Goal: Task Accomplishment & Management: Use online tool/utility

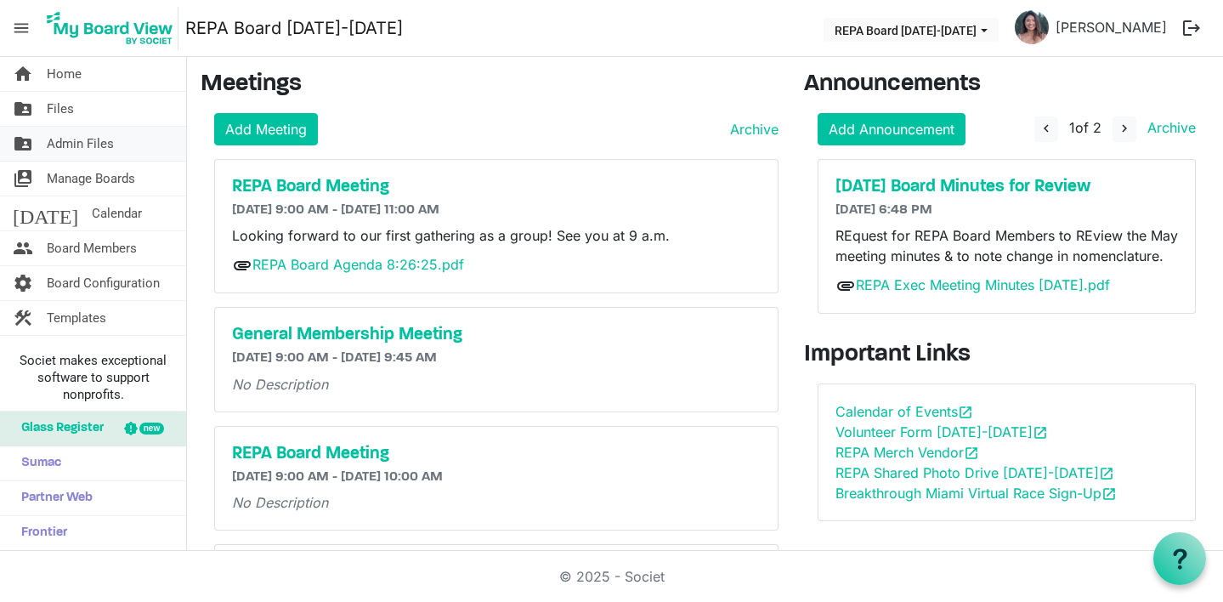
click at [84, 144] on span "Admin Files" at bounding box center [80, 144] width 67 height 34
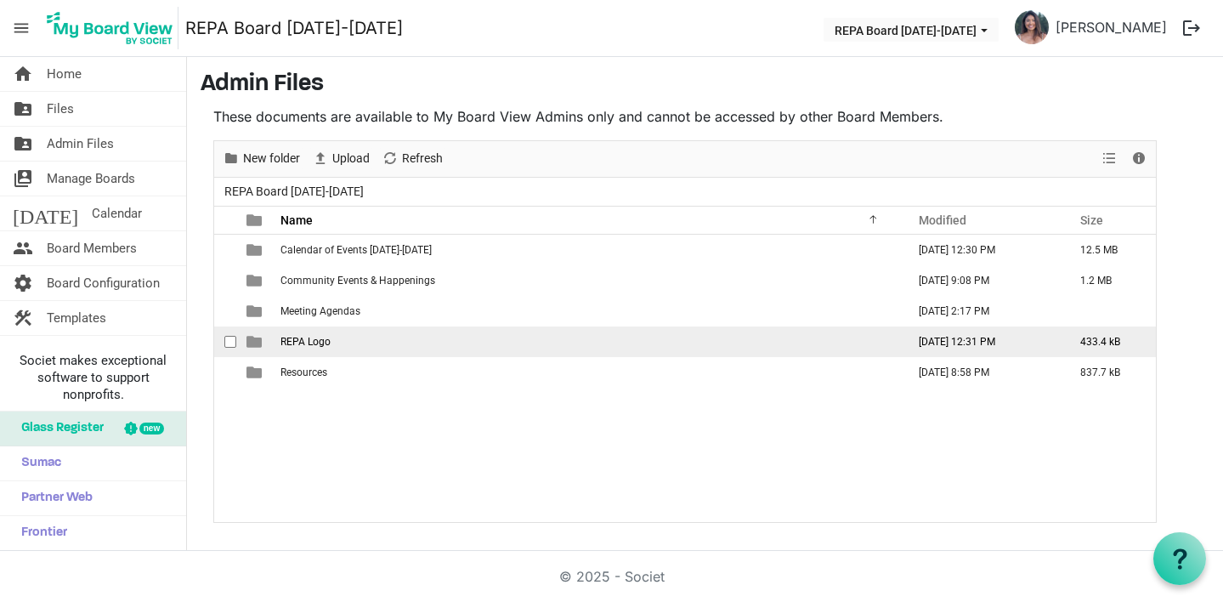
click at [286, 343] on span "REPA Logo" at bounding box center [305, 342] width 50 height 12
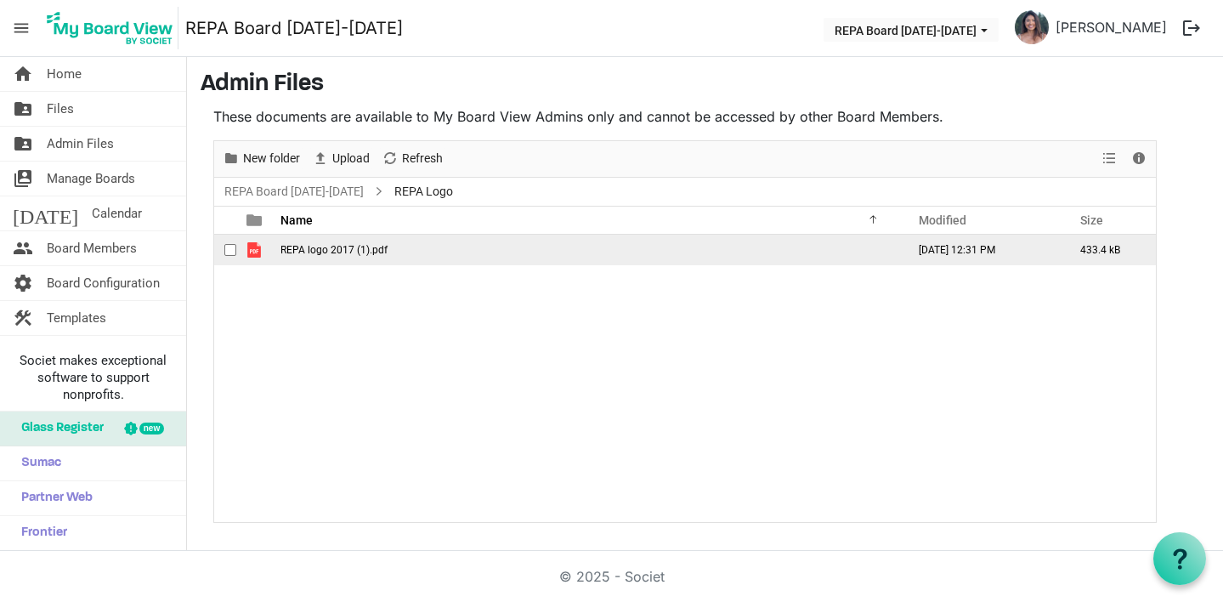
click at [295, 246] on span "REPA logo 2017 (1).pdf" at bounding box center [333, 250] width 107 height 12
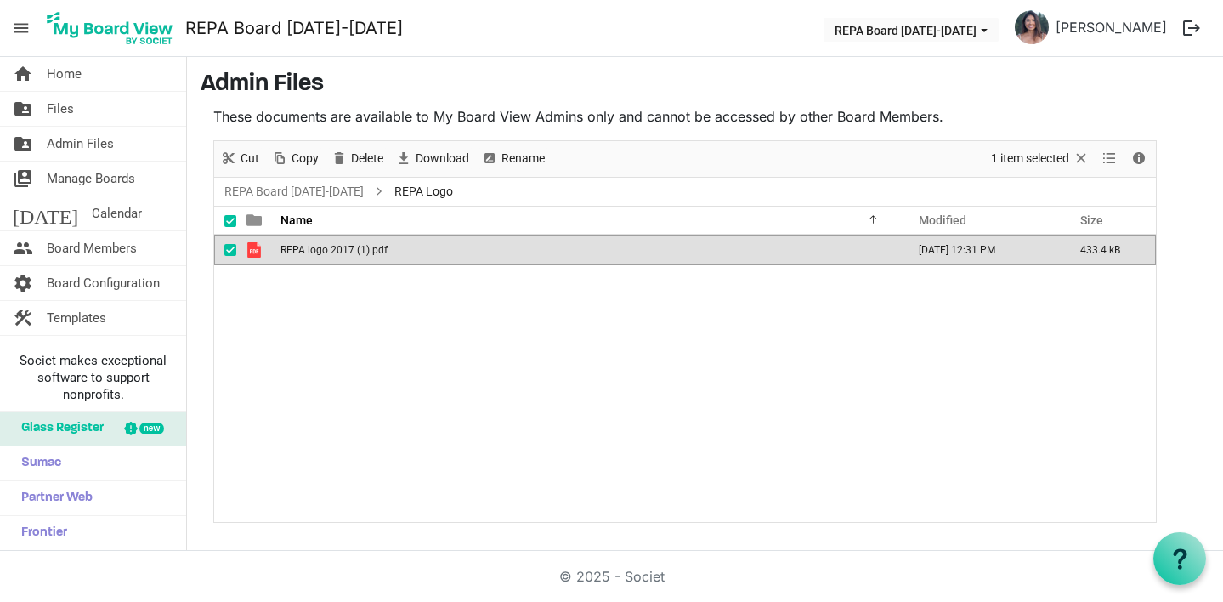
click at [295, 246] on span "REPA logo 2017 (1).pdf" at bounding box center [333, 250] width 107 height 12
